Goal: Transaction & Acquisition: Purchase product/service

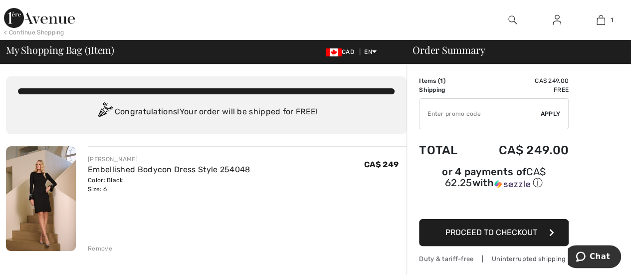
click at [488, 228] on span "Proceed to Checkout" at bounding box center [492, 232] width 92 height 9
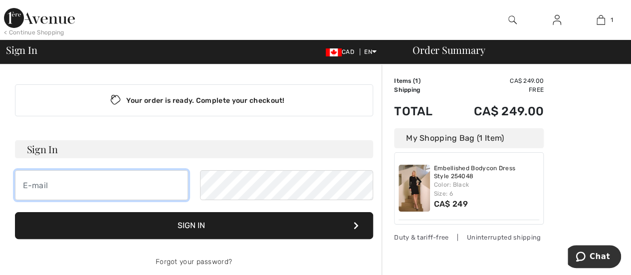
click at [74, 184] on input "email" at bounding box center [101, 185] width 173 height 30
type input "[EMAIL_ADDRESS][PERSON_NAME][DOMAIN_NAME]"
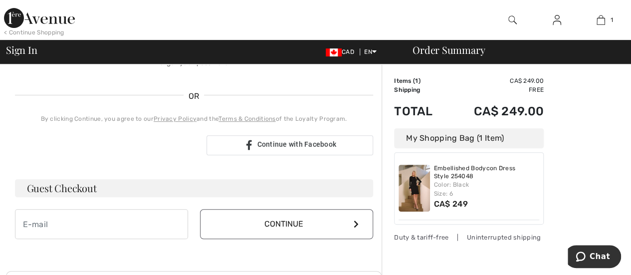
scroll to position [200, 0]
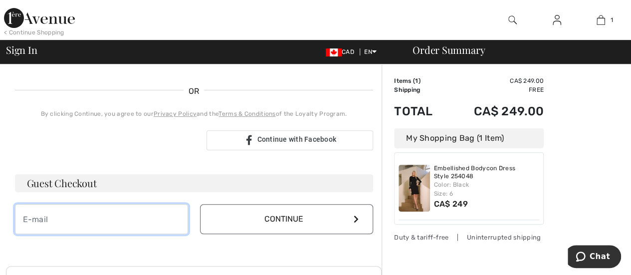
drag, startPoint x: 96, startPoint y: 219, endPoint x: 90, endPoint y: 221, distance: 6.3
click at [95, 220] on input "email" at bounding box center [101, 219] width 173 height 30
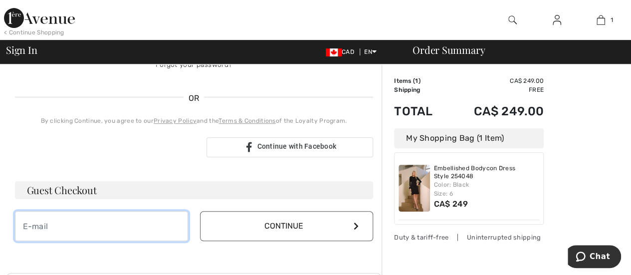
scroll to position [210, 0]
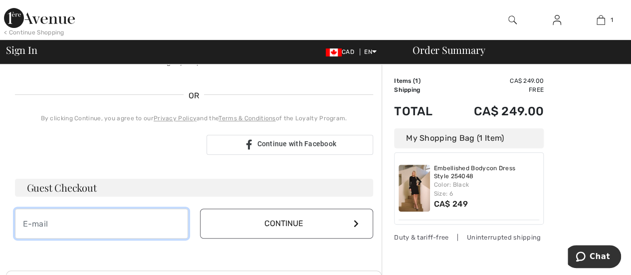
click at [99, 225] on input "email" at bounding box center [101, 224] width 173 height 30
type input "[EMAIL_ADDRESS][PERSON_NAME][DOMAIN_NAME]"
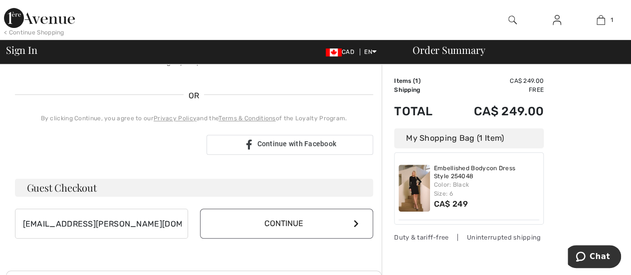
click at [252, 222] on button "Continue" at bounding box center [286, 224] width 173 height 30
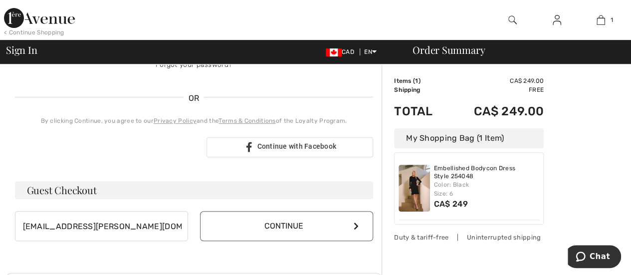
scroll to position [200, 0]
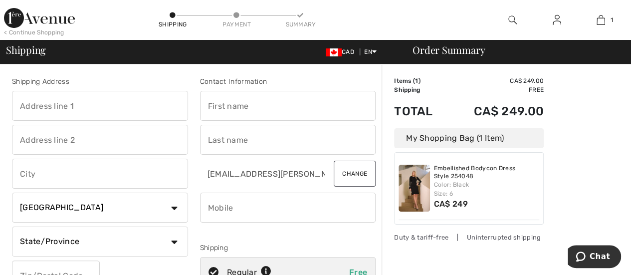
click at [69, 94] on input "text" at bounding box center [100, 106] width 176 height 30
type input "1209 de Fenouillet"
click at [237, 113] on input "text" at bounding box center [288, 106] width 176 height 30
type input "Marie-Helene"
click at [259, 139] on input "text" at bounding box center [288, 140] width 176 height 30
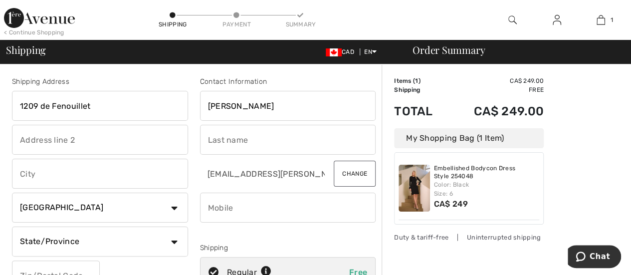
type input "Bétournay"
click at [241, 107] on input "Marie-Helene" at bounding box center [288, 106] width 176 height 30
click at [51, 173] on input "text" at bounding box center [100, 174] width 176 height 30
type input "Québec"
click at [62, 210] on select "Country Canada United States Afghanistan Aland Islands Albania Algeria American…" at bounding box center [100, 208] width 176 height 30
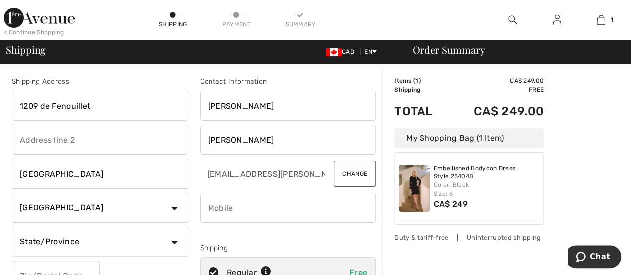
drag, startPoint x: 76, startPoint y: 274, endPoint x: 86, endPoint y: 260, distance: 17.2
click at [83, 268] on input "text" at bounding box center [56, 276] width 88 height 30
click at [32, 236] on select "State/Province Alberta British Columbia Manitoba New Brunswick Newfoundland and…" at bounding box center [100, 242] width 176 height 30
select select "QC"
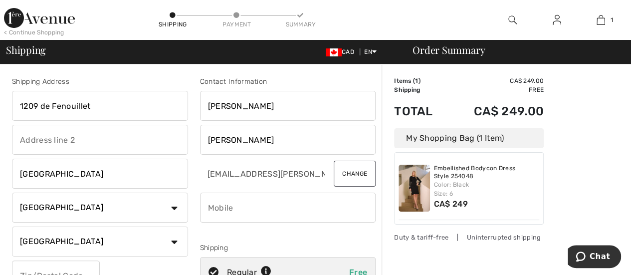
click at [12, 227] on select "State/Province Alberta British Columbia Manitoba New Brunswick Newfoundland and…" at bounding box center [100, 242] width 176 height 30
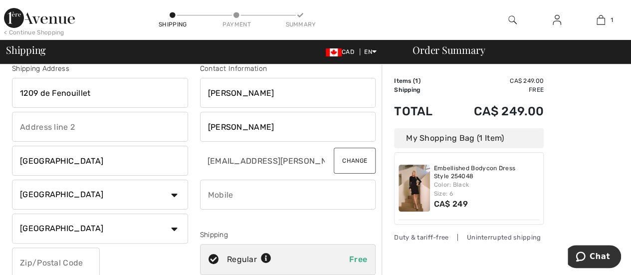
scroll to position [50, 0]
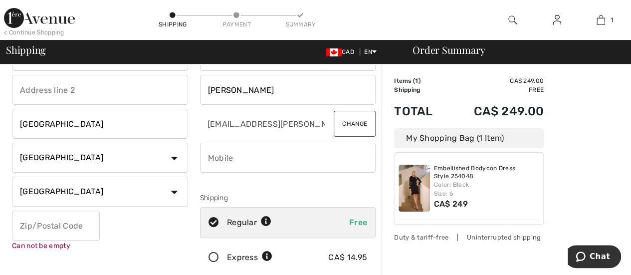
click at [51, 225] on input "text" at bounding box center [56, 226] width 88 height 30
type input "G1Y2Y6"
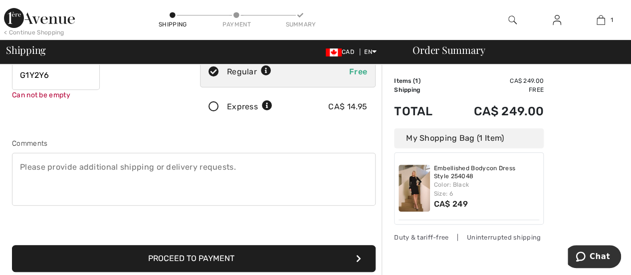
scroll to position [200, 0]
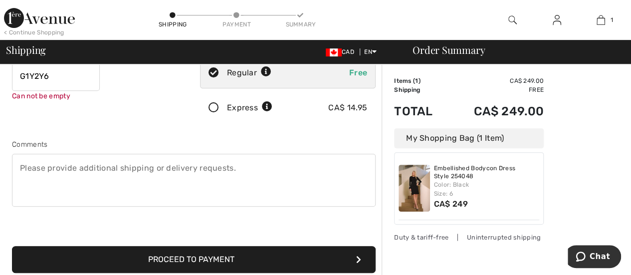
drag, startPoint x: 179, startPoint y: 262, endPoint x: 168, endPoint y: 262, distance: 11.0
click at [178, 262] on button "Proceed to Payment" at bounding box center [194, 259] width 364 height 27
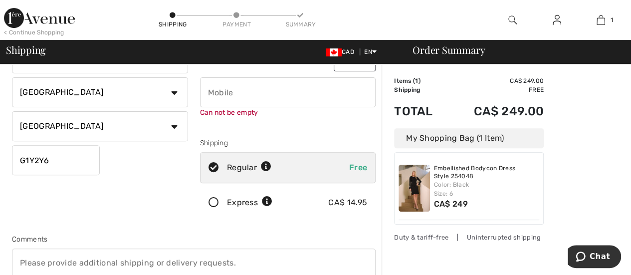
scroll to position [112, 0]
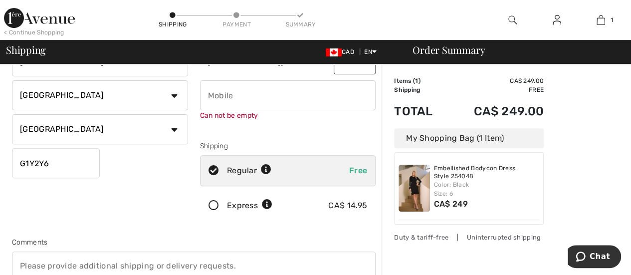
click at [270, 97] on input "phone" at bounding box center [288, 95] width 176 height 30
drag, startPoint x: 267, startPoint y: 89, endPoint x: 108, endPoint y: 90, distance: 159.2
click at [107, 89] on div "Shipping Address 1209 de Fenouillet Québec Country Canada United States Afghani…" at bounding box center [194, 161] width 376 height 443
type input "4189518919"
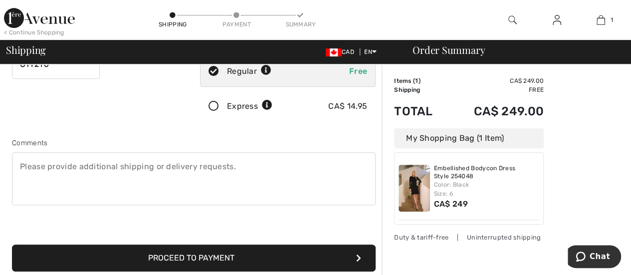
scroll to position [212, 0]
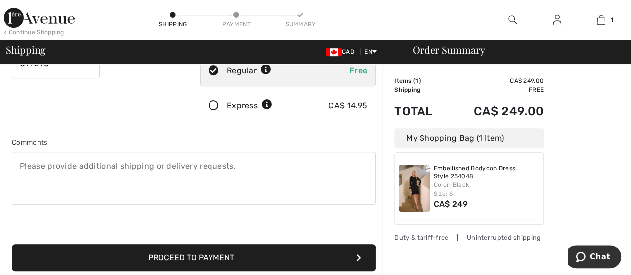
click at [276, 261] on button "Proceed to Payment" at bounding box center [194, 257] width 364 height 27
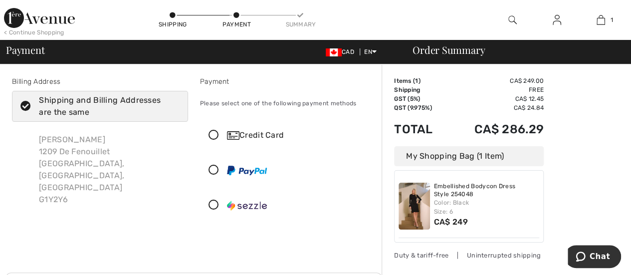
click at [218, 132] on icon at bounding box center [214, 135] width 26 height 10
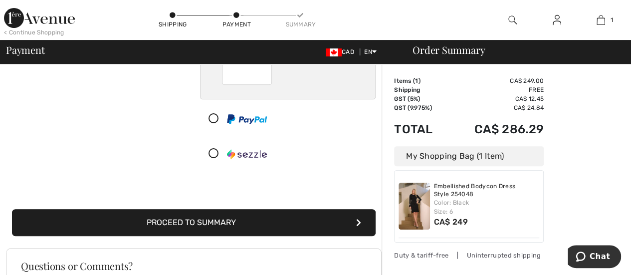
scroll to position [150, 0]
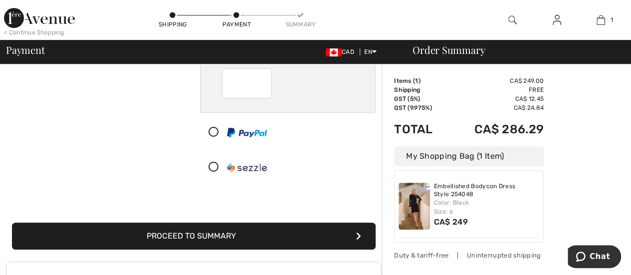
click at [197, 230] on button "Proceed to Summary" at bounding box center [194, 236] width 364 height 27
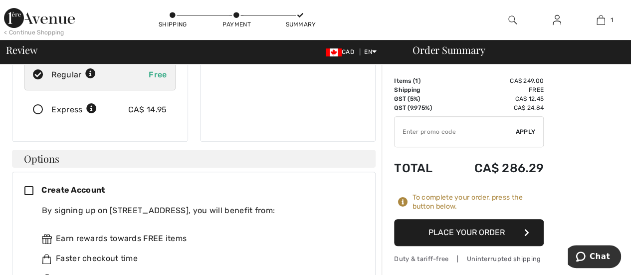
scroll to position [299, 0]
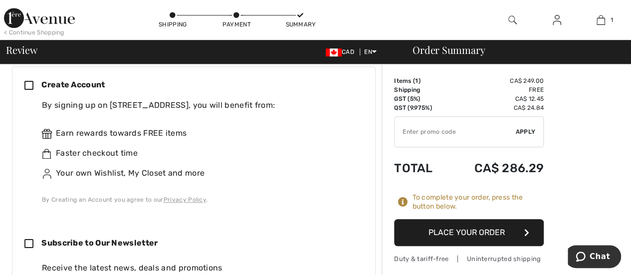
click at [473, 227] on button "Place Your Order" at bounding box center [469, 232] width 150 height 27
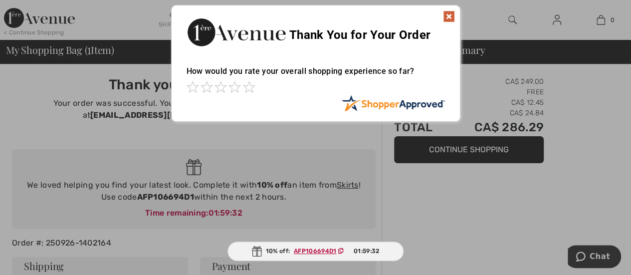
click at [444, 12] on img at bounding box center [449, 16] width 12 height 12
